Goal: Navigation & Orientation: Find specific page/section

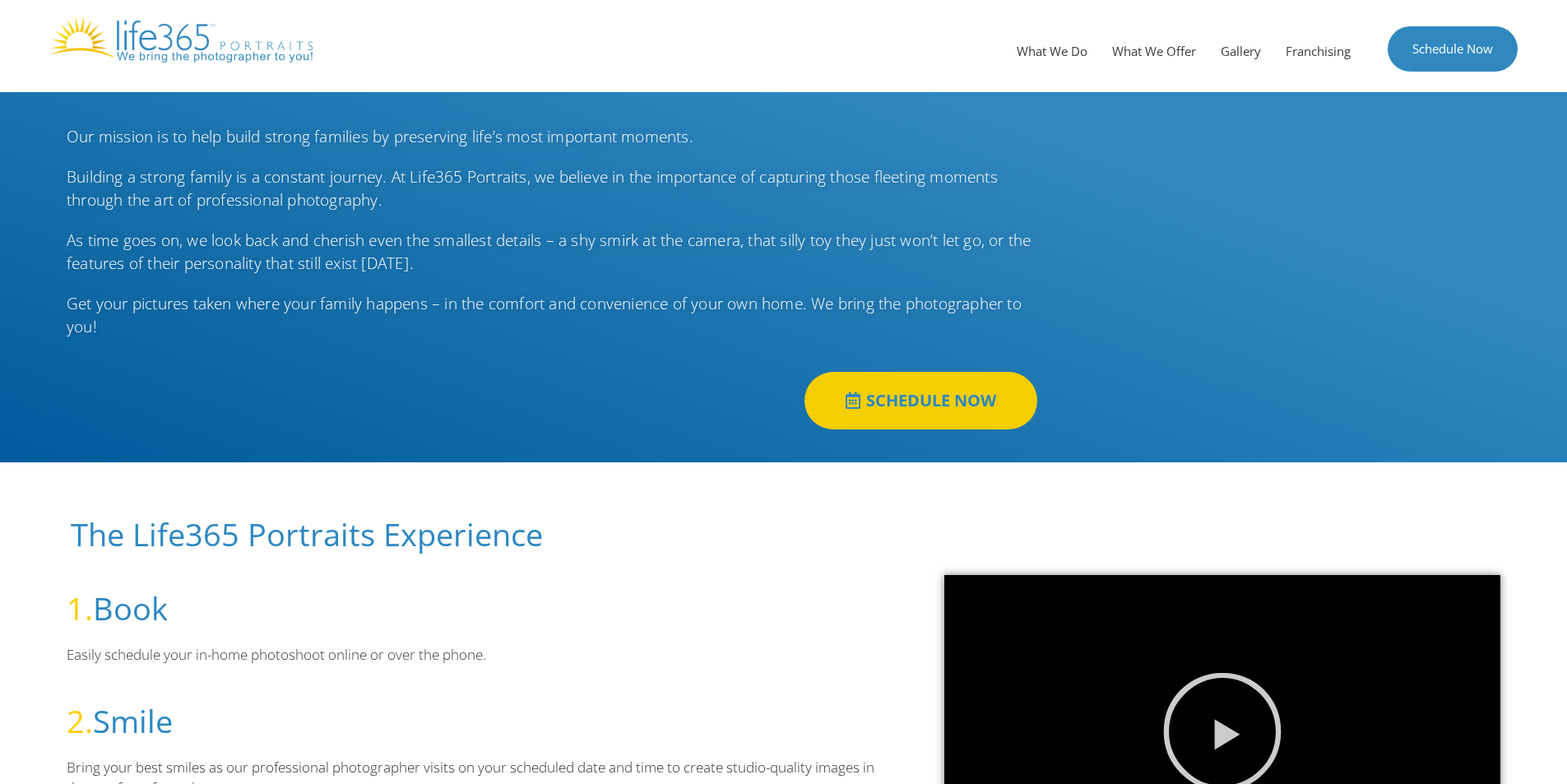
click at [223, 48] on img at bounding box center [181, 39] width 263 height 46
